Goal: Information Seeking & Learning: Learn about a topic

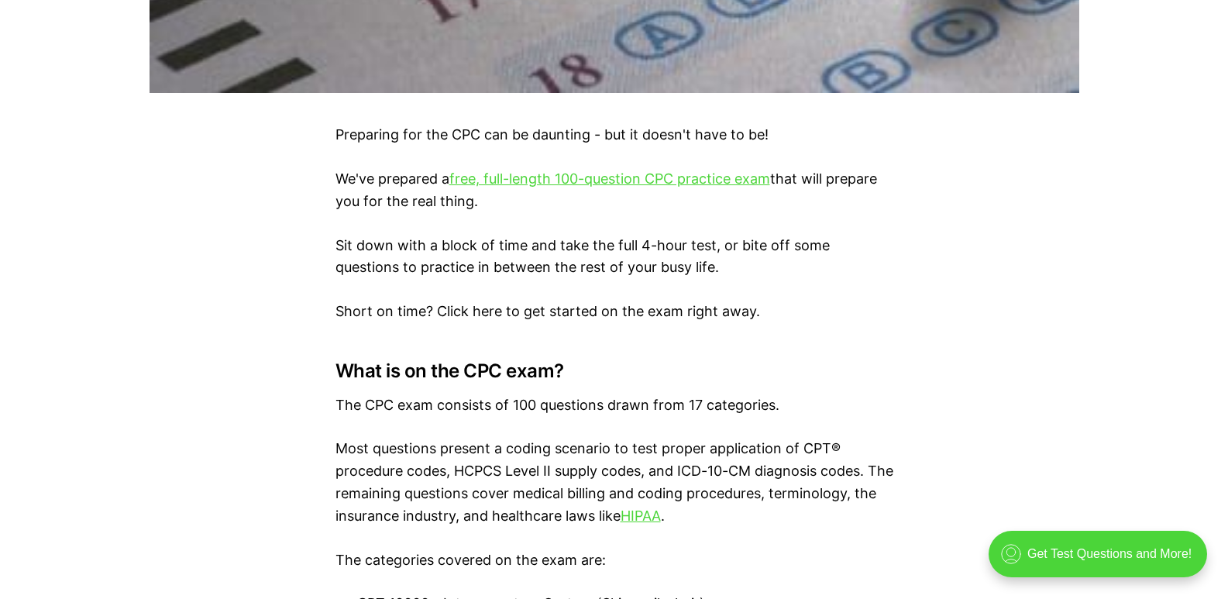
scroll to position [930, 0]
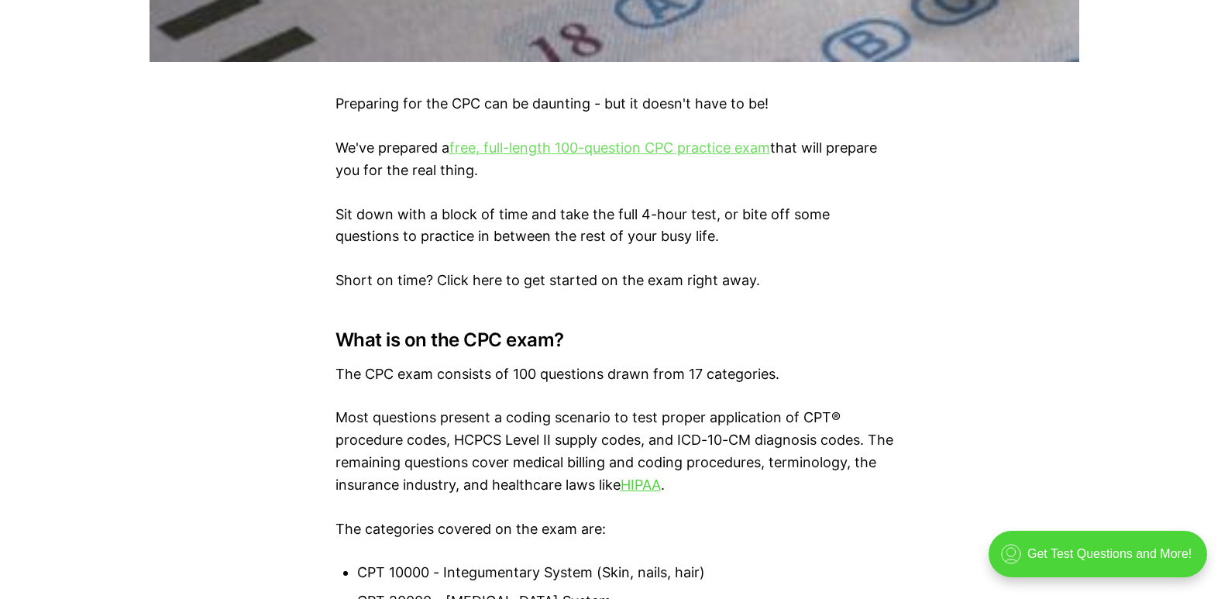
click at [524, 146] on link "free, full-length 100-question CPC practice exam" at bounding box center [609, 147] width 321 height 16
click at [891, 384] on p "The CPC exam consists of 100 questions drawn from 17 categories." at bounding box center [614, 374] width 558 height 22
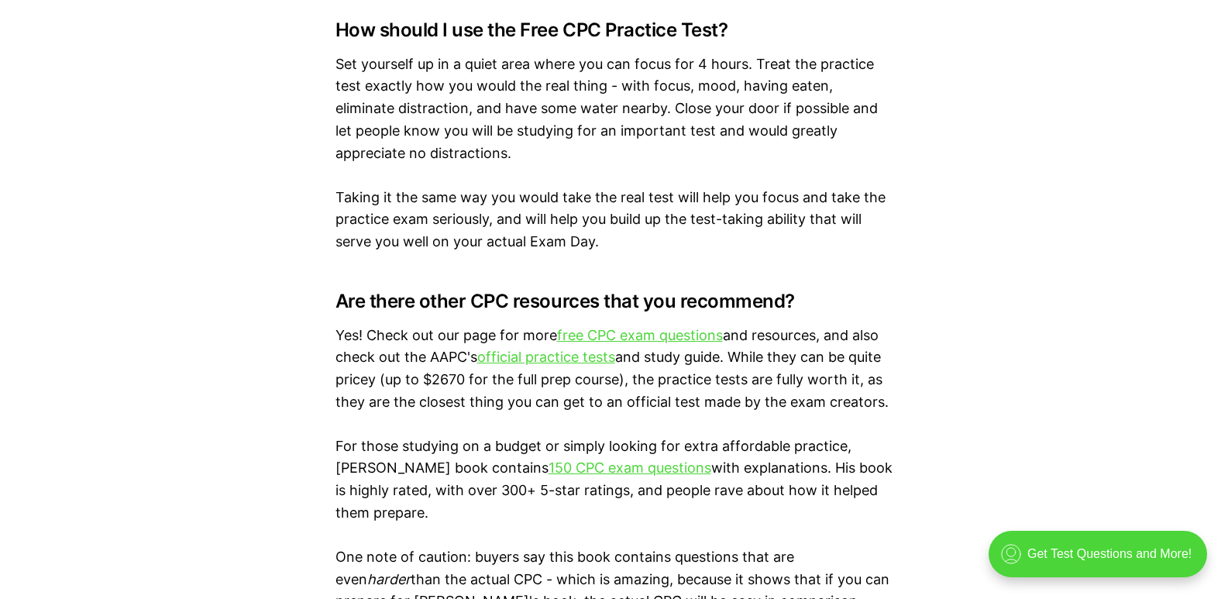
scroll to position [2479, 0]
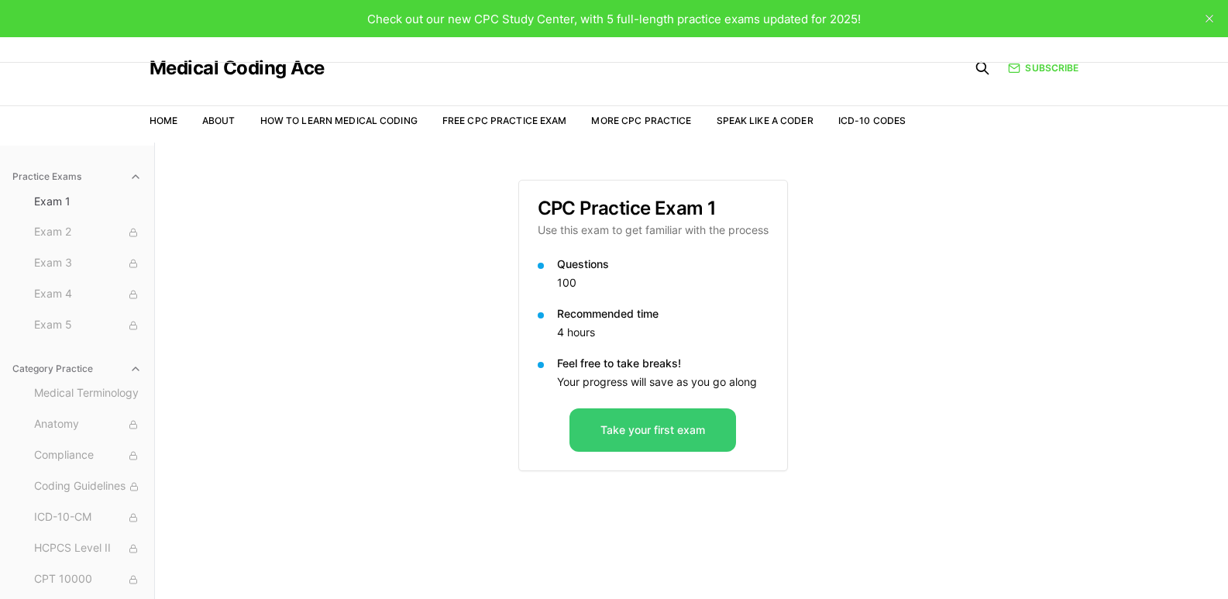
click at [719, 431] on button "Take your first exam" at bounding box center [652, 429] width 167 height 43
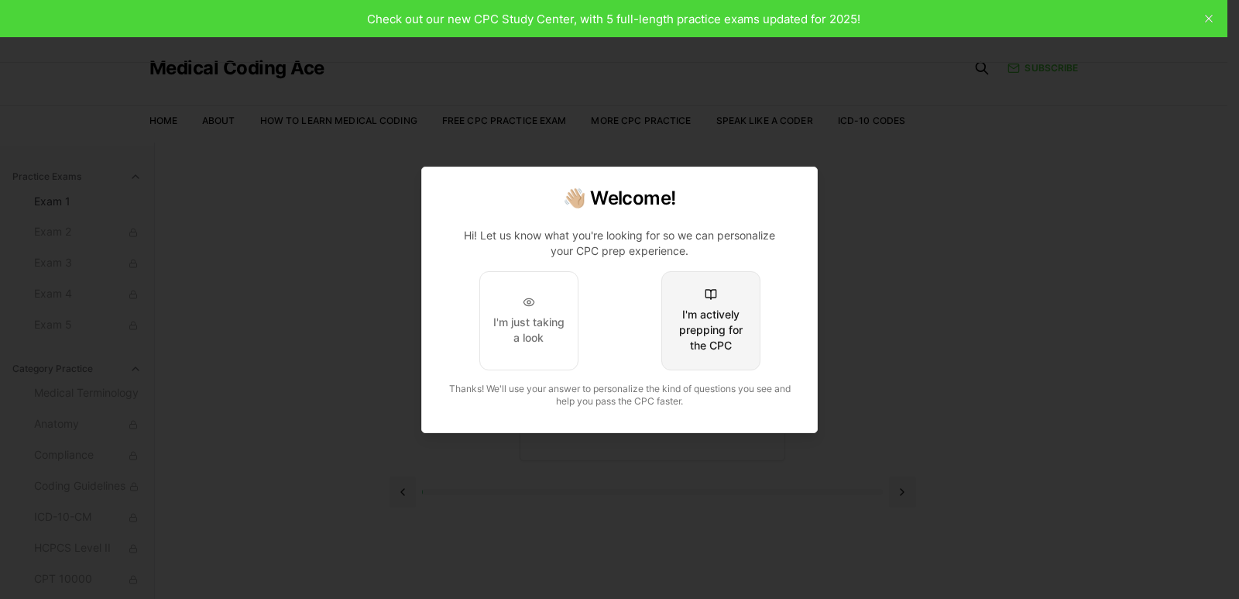
click at [716, 339] on div "I'm actively prepping for the CPC" at bounding box center [711, 330] width 73 height 46
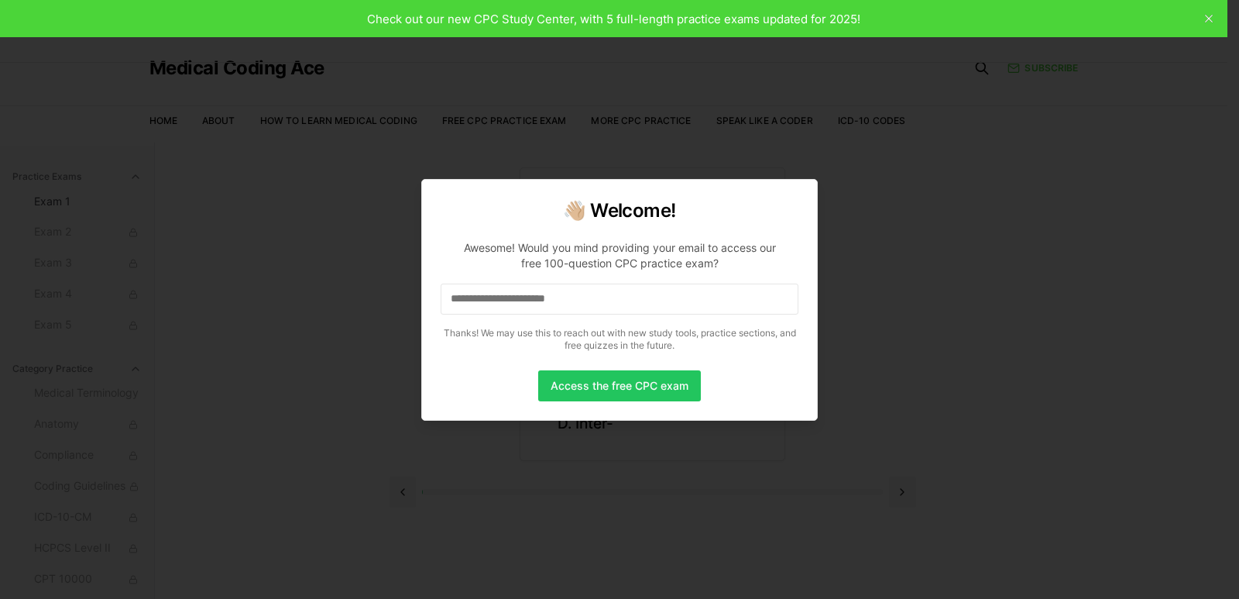
click at [927, 304] on div at bounding box center [619, 299] width 1239 height 599
click at [1210, 22] on div at bounding box center [619, 299] width 1239 height 599
click at [1210, 19] on div at bounding box center [619, 299] width 1239 height 599
